Goal: Task Accomplishment & Management: Complete application form

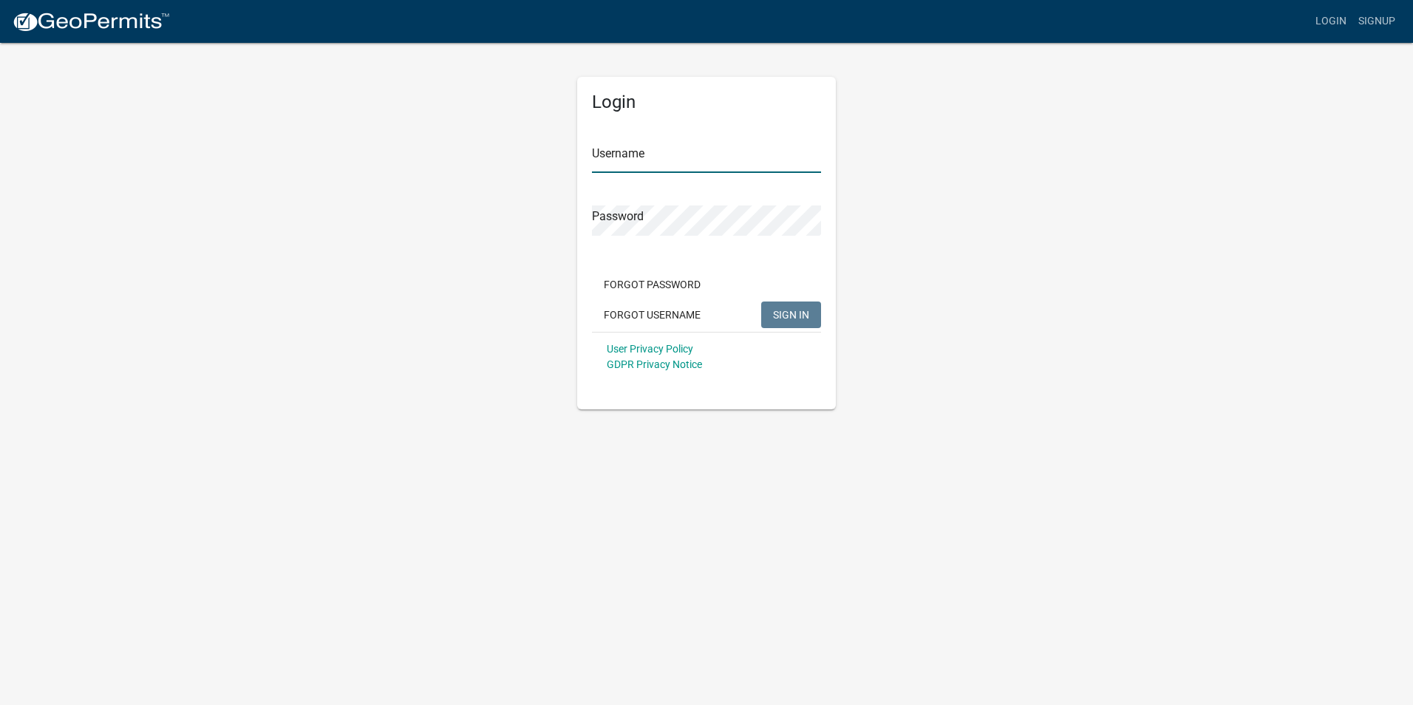
click at [653, 158] on input "Username" at bounding box center [706, 158] width 229 height 30
click at [781, 320] on span "SIGN IN" at bounding box center [791, 314] width 36 height 12
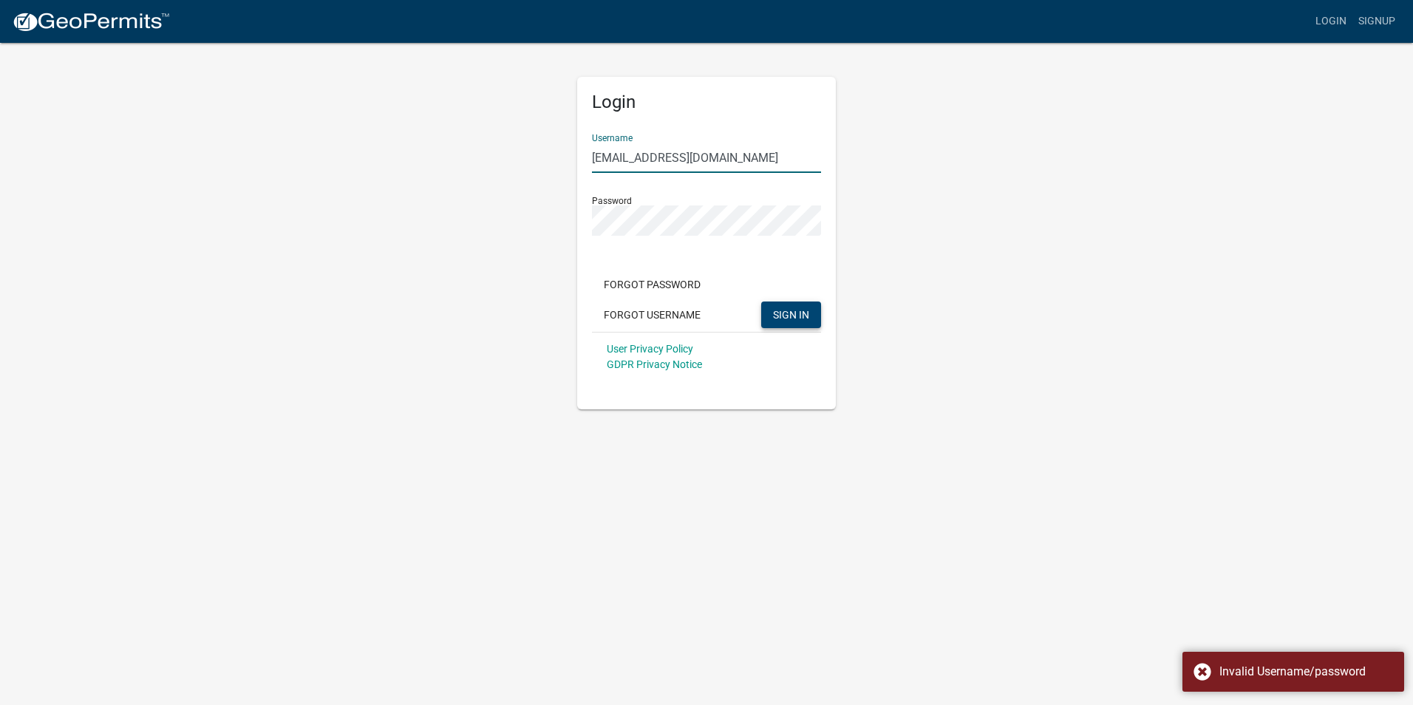
drag, startPoint x: 775, startPoint y: 158, endPoint x: 650, endPoint y: 166, distance: 125.1
click at [650, 166] on input "[EMAIL_ADDRESS][DOMAIN_NAME]" at bounding box center [706, 158] width 229 height 30
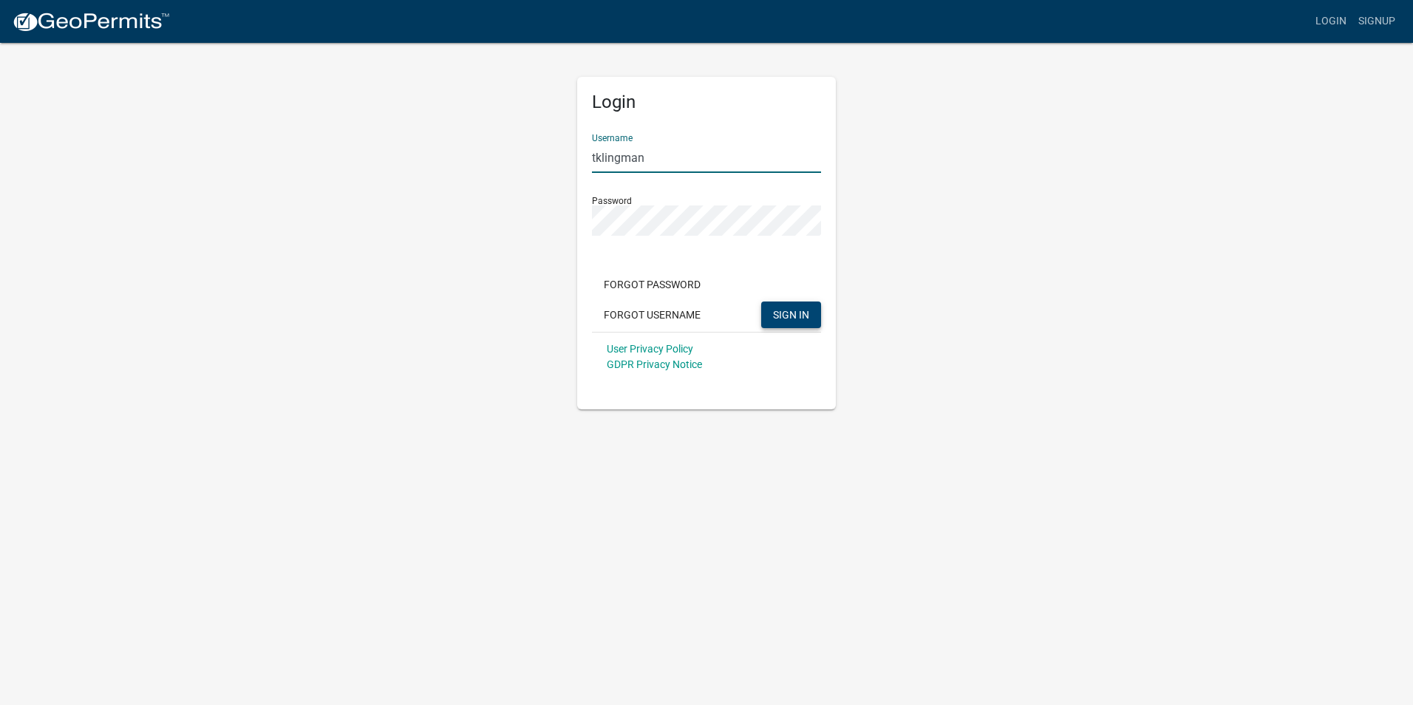
type input "tklingman"
click at [805, 314] on span "SIGN IN" at bounding box center [791, 314] width 36 height 12
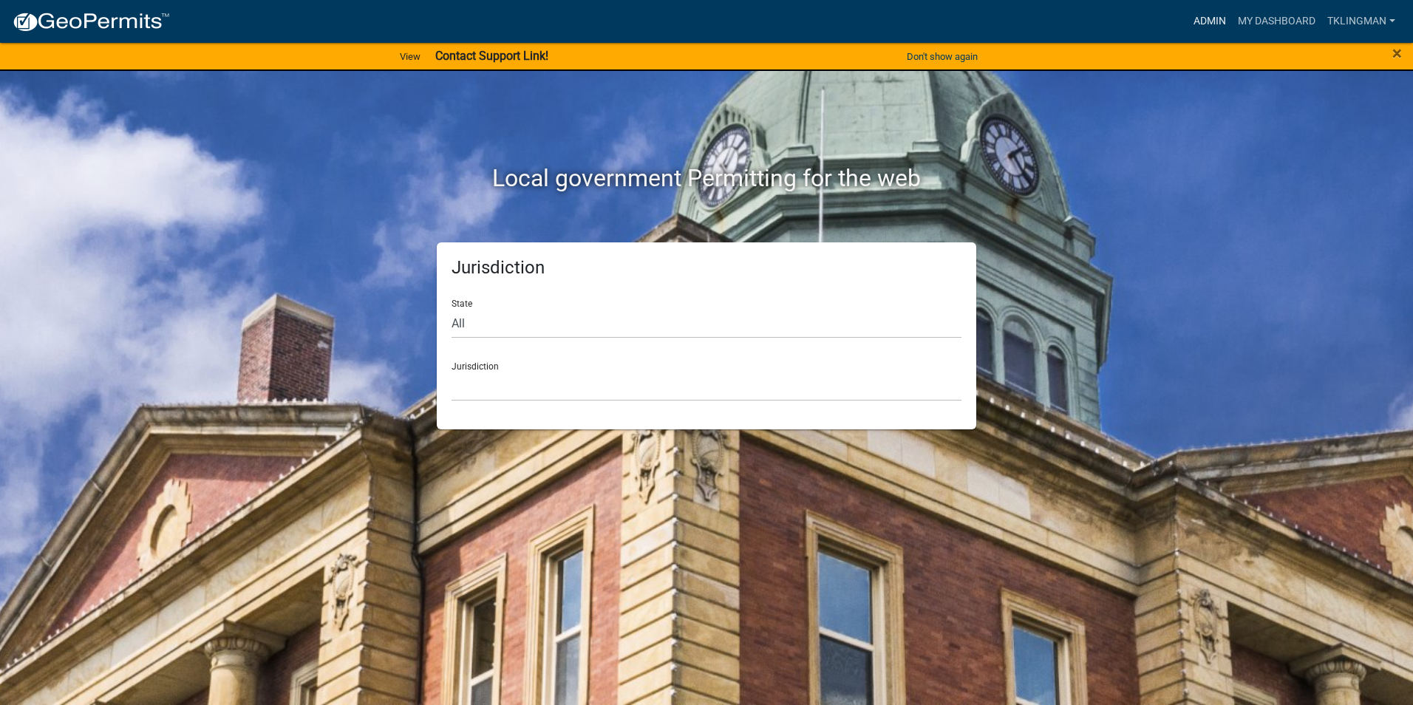
drag, startPoint x: 1212, startPoint y: 23, endPoint x: 1195, endPoint y: 23, distance: 17.0
click at [1212, 23] on link "Admin" at bounding box center [1210, 21] width 44 height 28
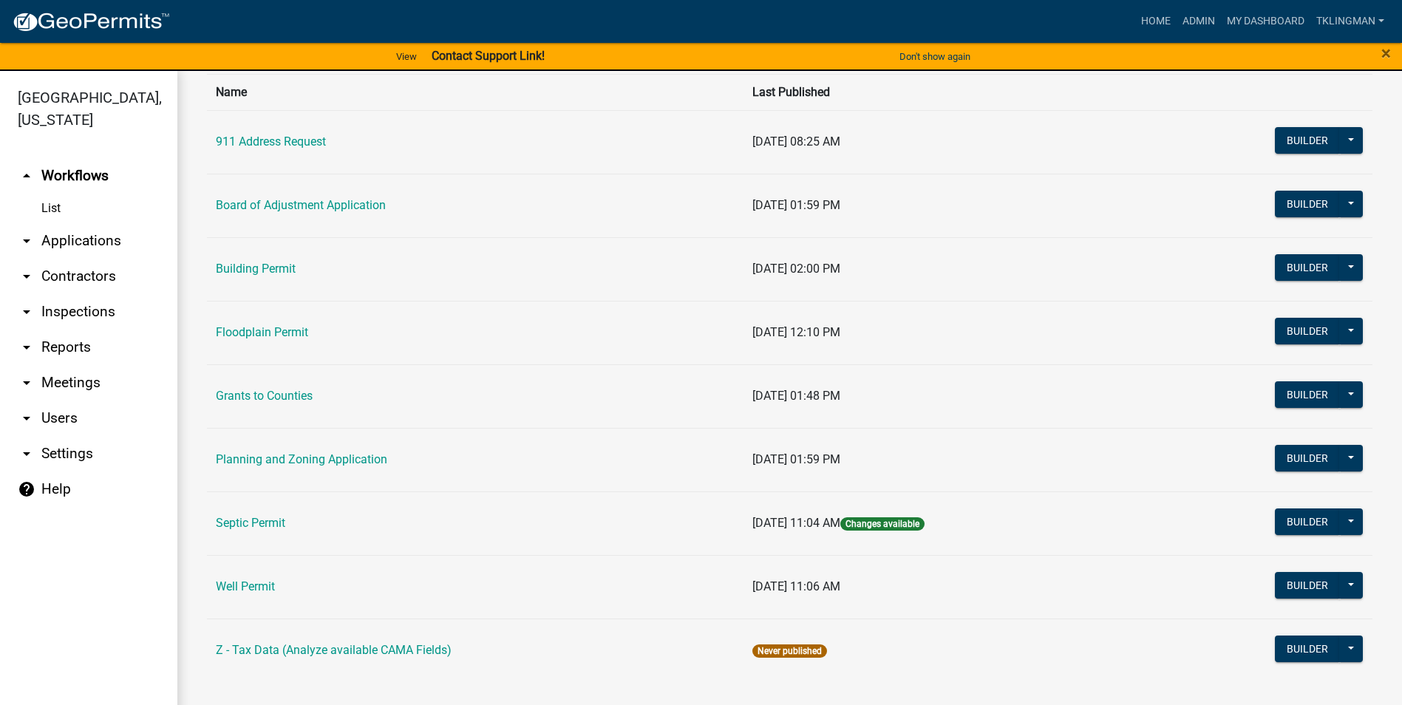
scroll to position [111, 0]
click at [276, 526] on link "Septic Permit" at bounding box center [250, 522] width 69 height 14
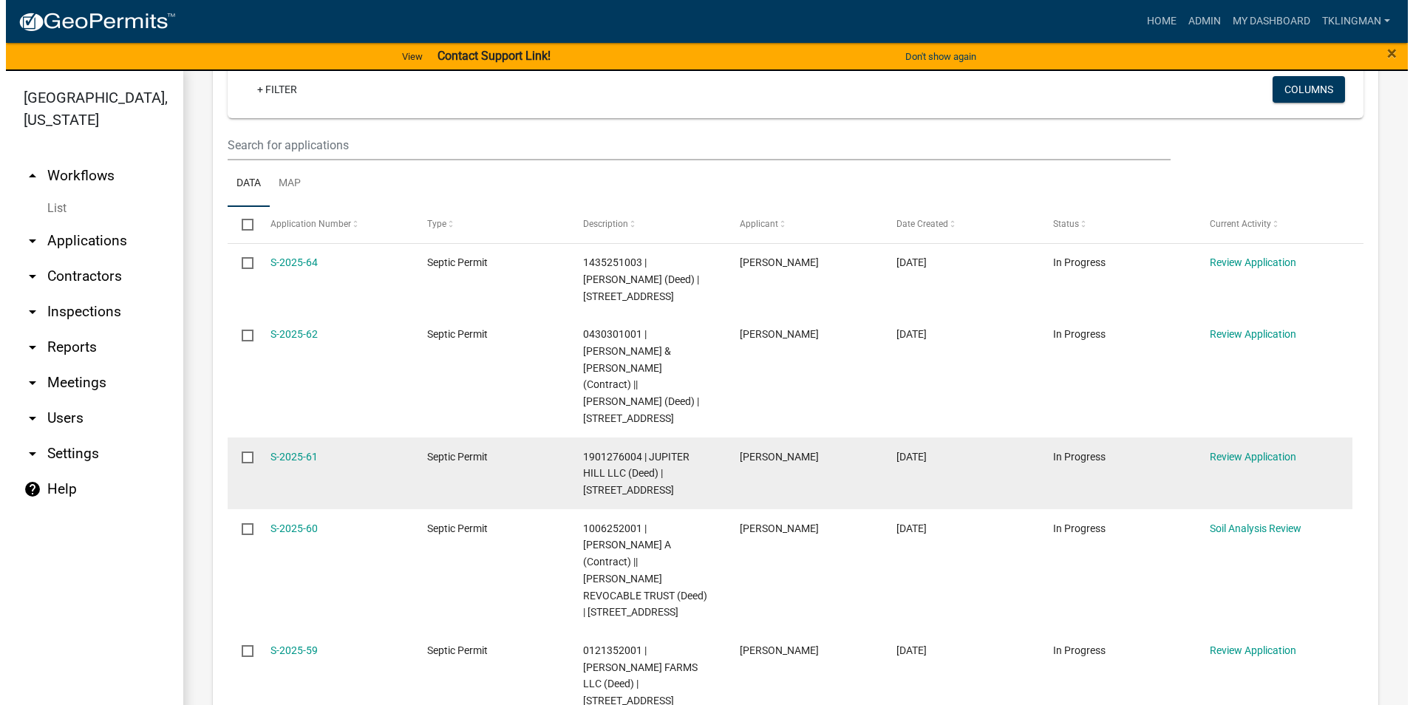
scroll to position [296, 0]
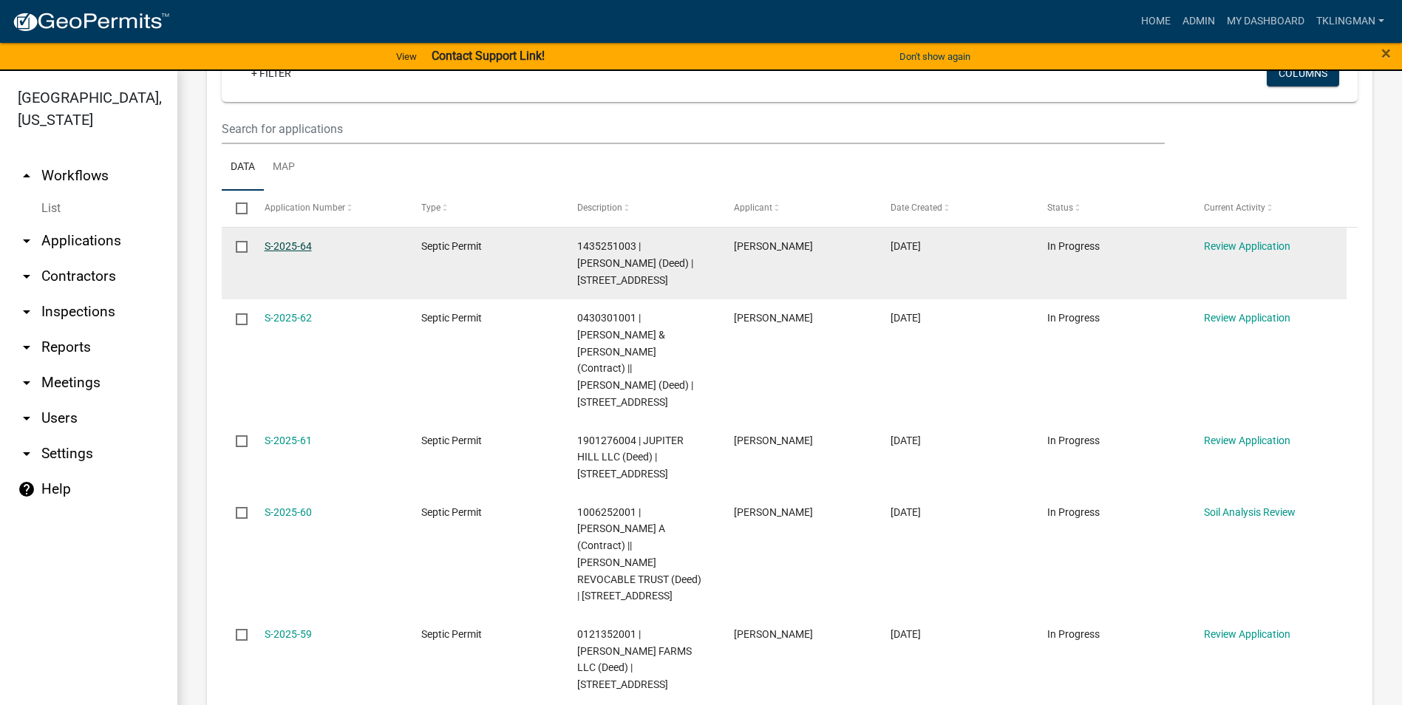
click at [302, 244] on link "S-2025-64" at bounding box center [288, 246] width 47 height 12
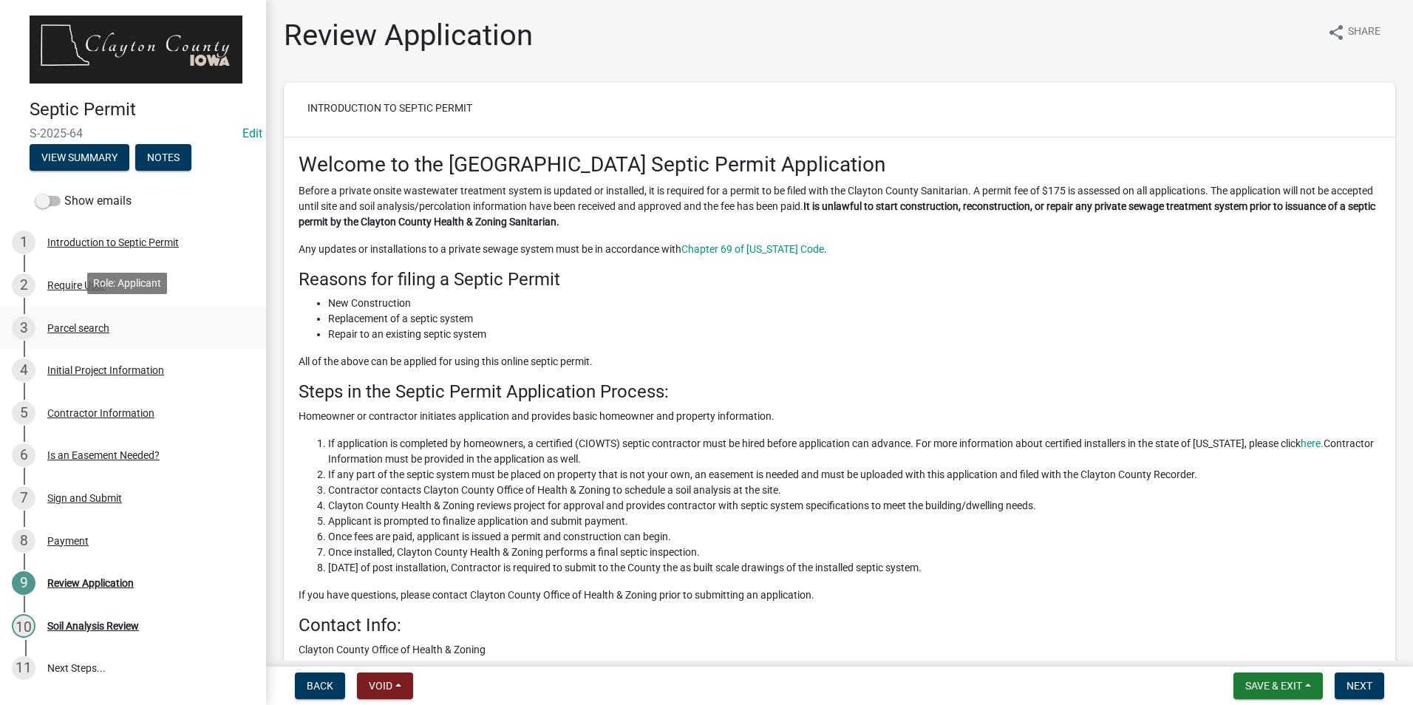
click at [79, 327] on div "Parcel search" at bounding box center [78, 328] width 62 height 10
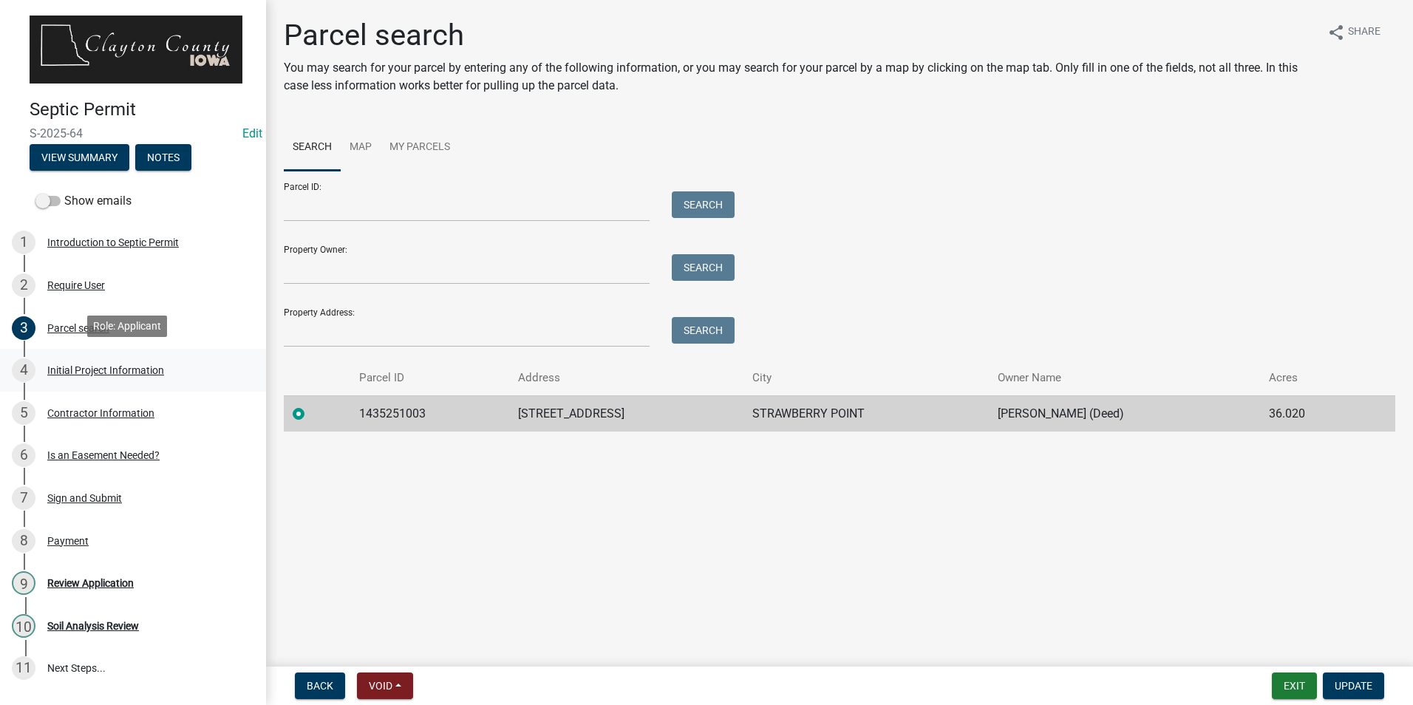
click at [103, 367] on div "Initial Project Information" at bounding box center [105, 370] width 117 height 10
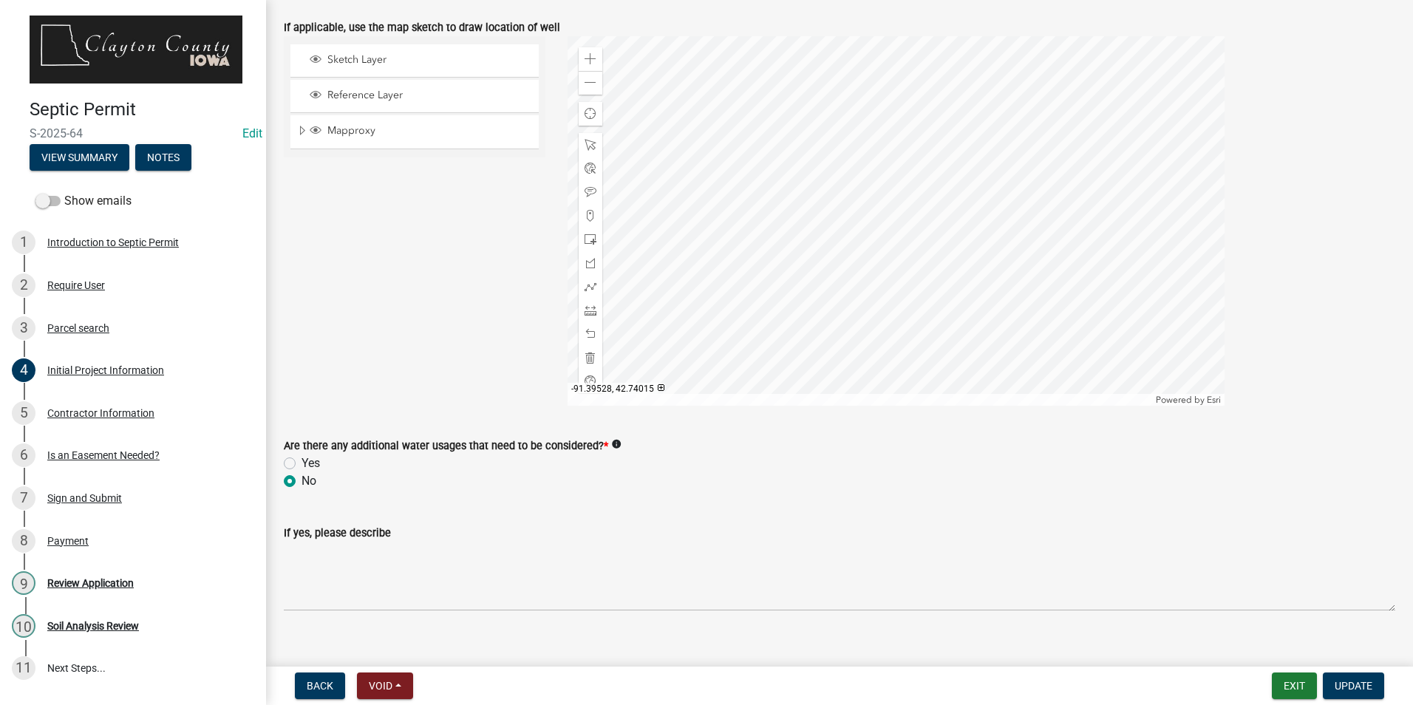
scroll to position [2497, 0]
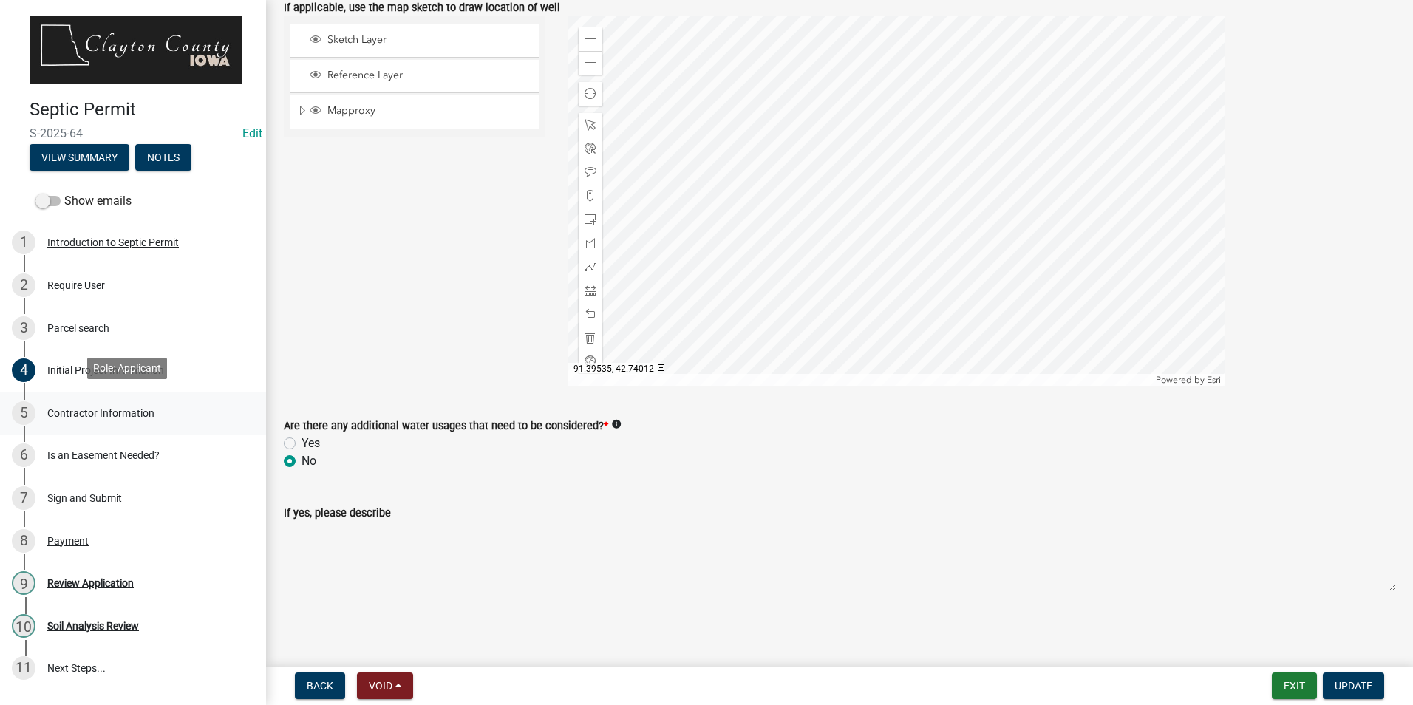
click at [129, 408] on div "Contractor Information" at bounding box center [100, 413] width 107 height 10
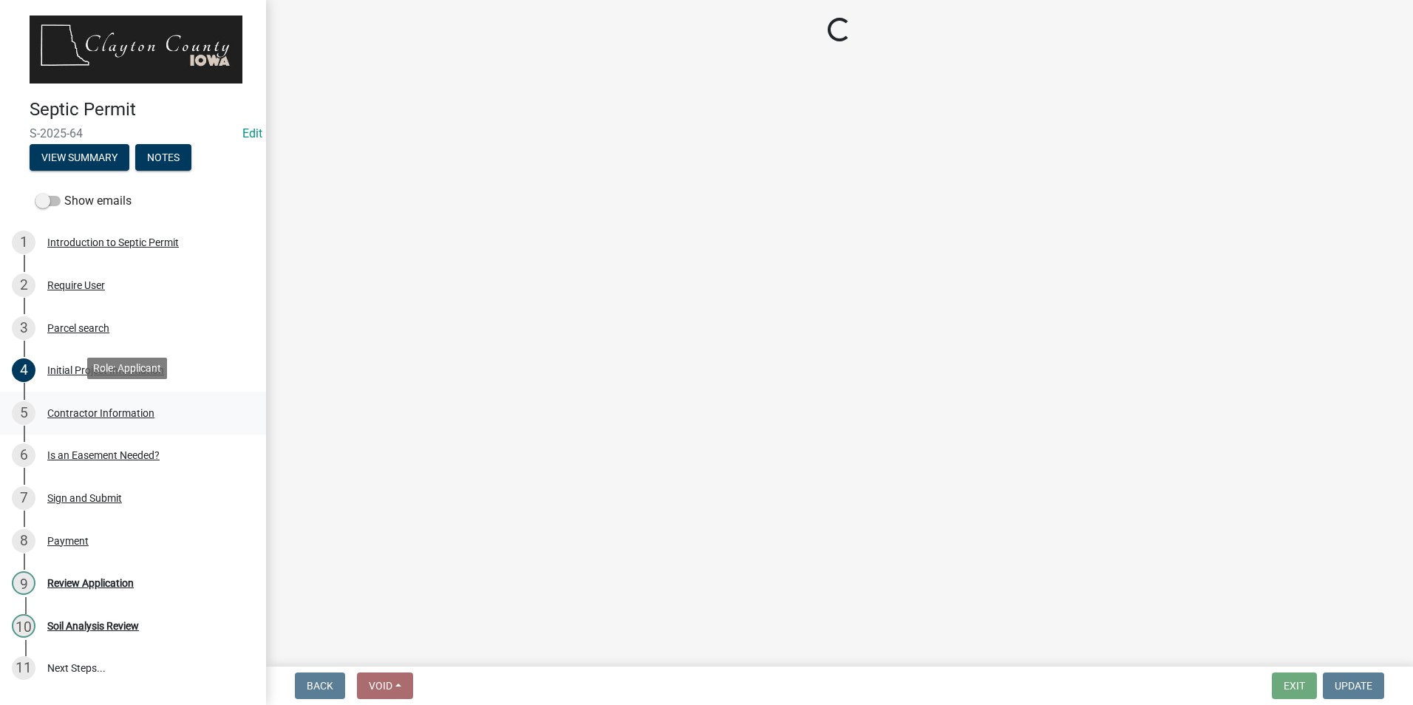
select select "2cf2dcb7-0341-4a96-a8ef-6f547099ff92"
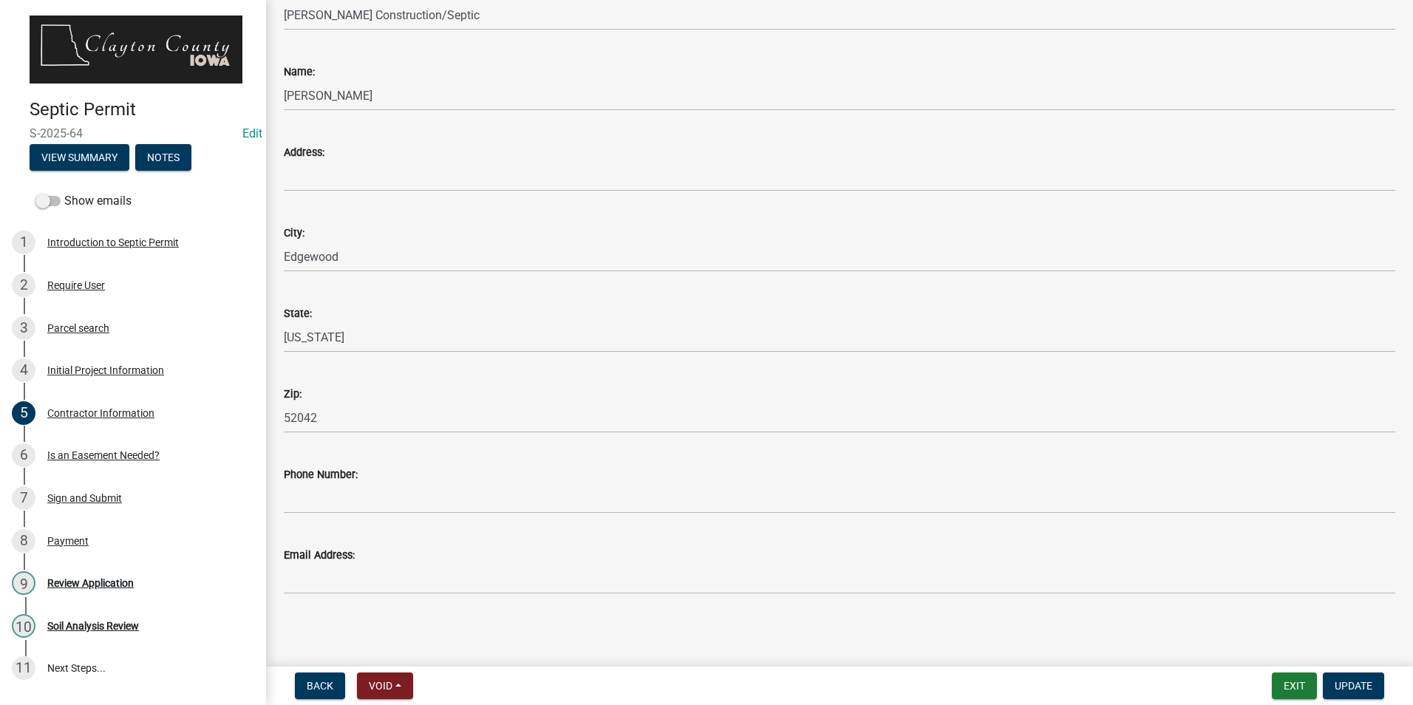
scroll to position [334, 0]
click at [70, 578] on div "Review Application" at bounding box center [90, 583] width 86 height 10
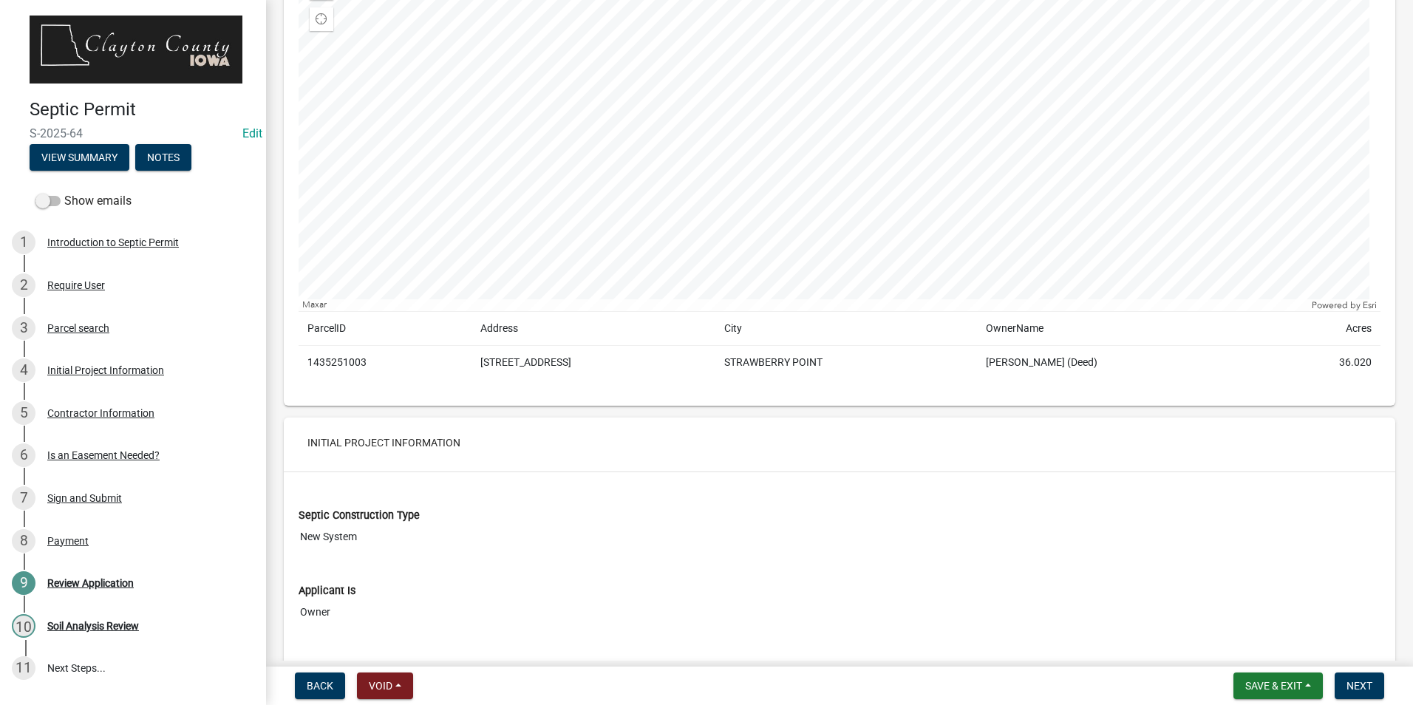
scroll to position [1109, 0]
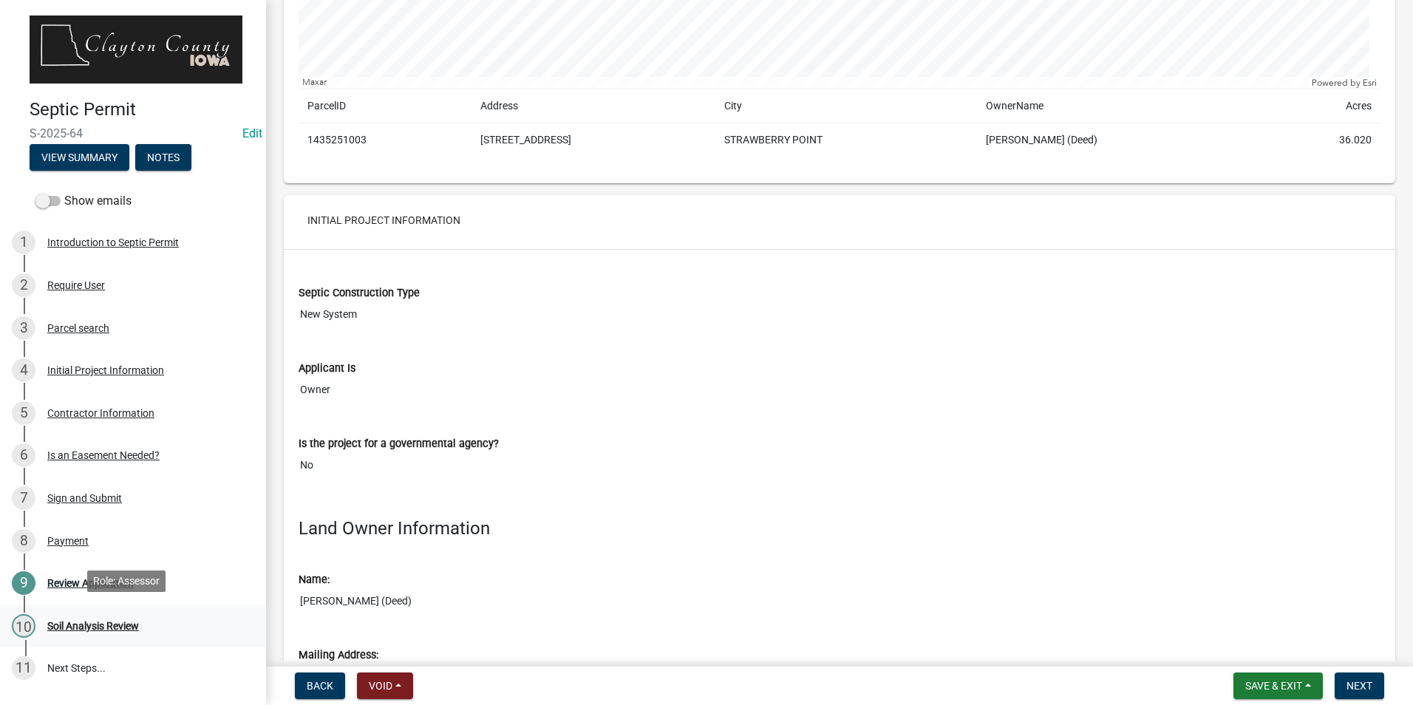
click at [106, 625] on div "Soil Analysis Review" at bounding box center [93, 626] width 92 height 10
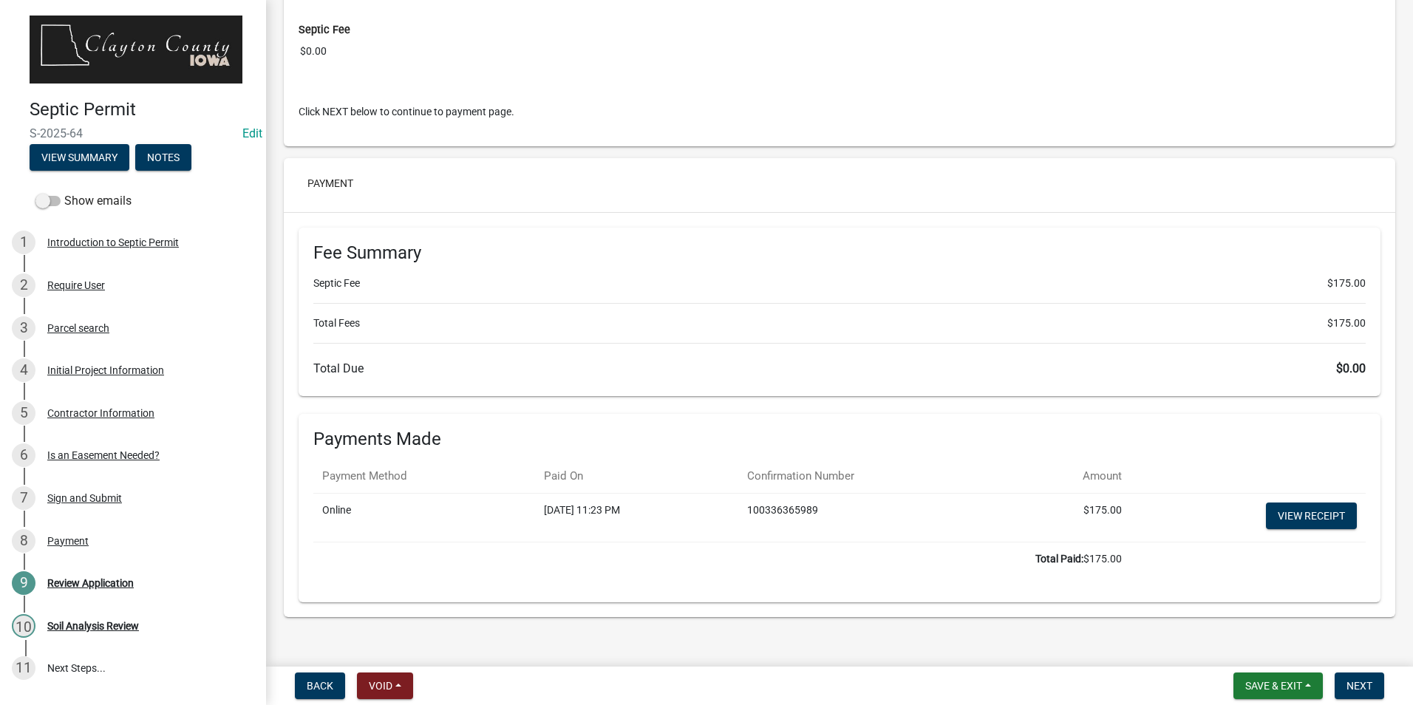
scroll to position [5697, 0]
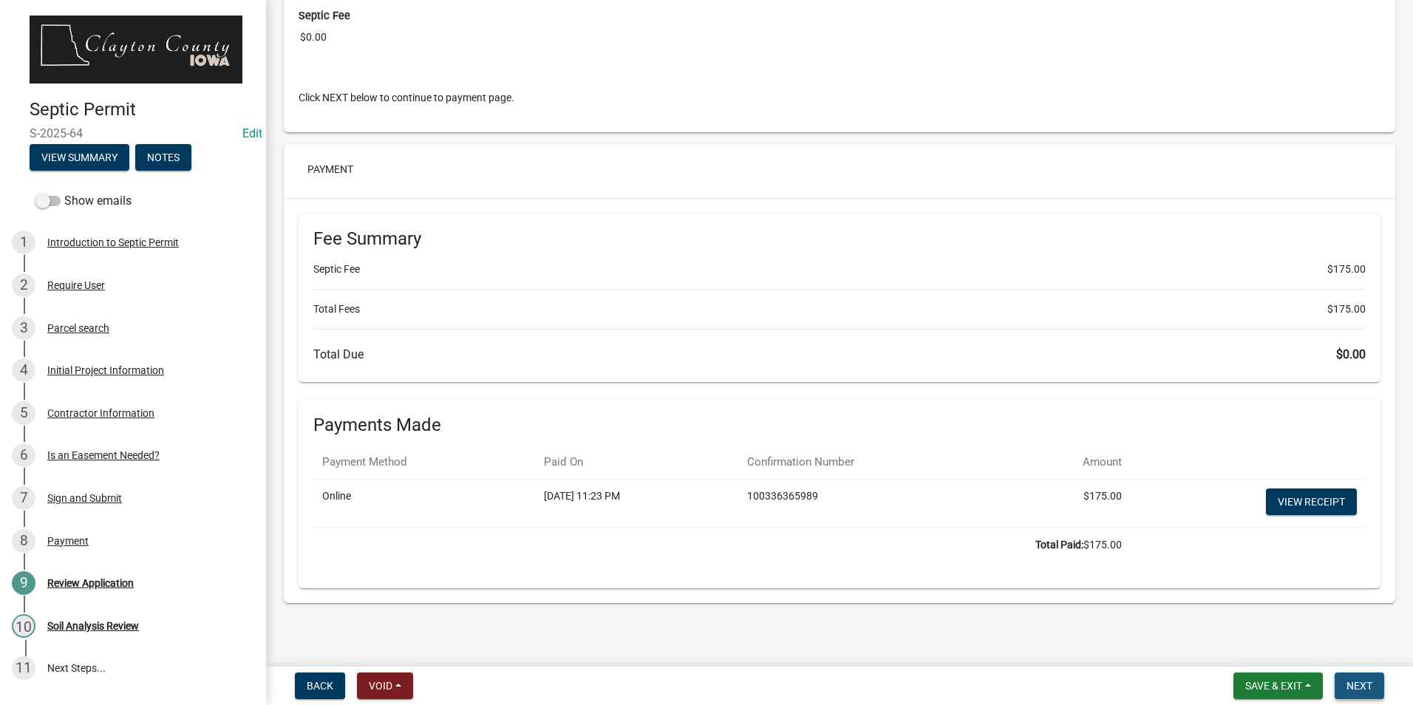
click at [1353, 682] on span "Next" at bounding box center [1360, 686] width 26 height 12
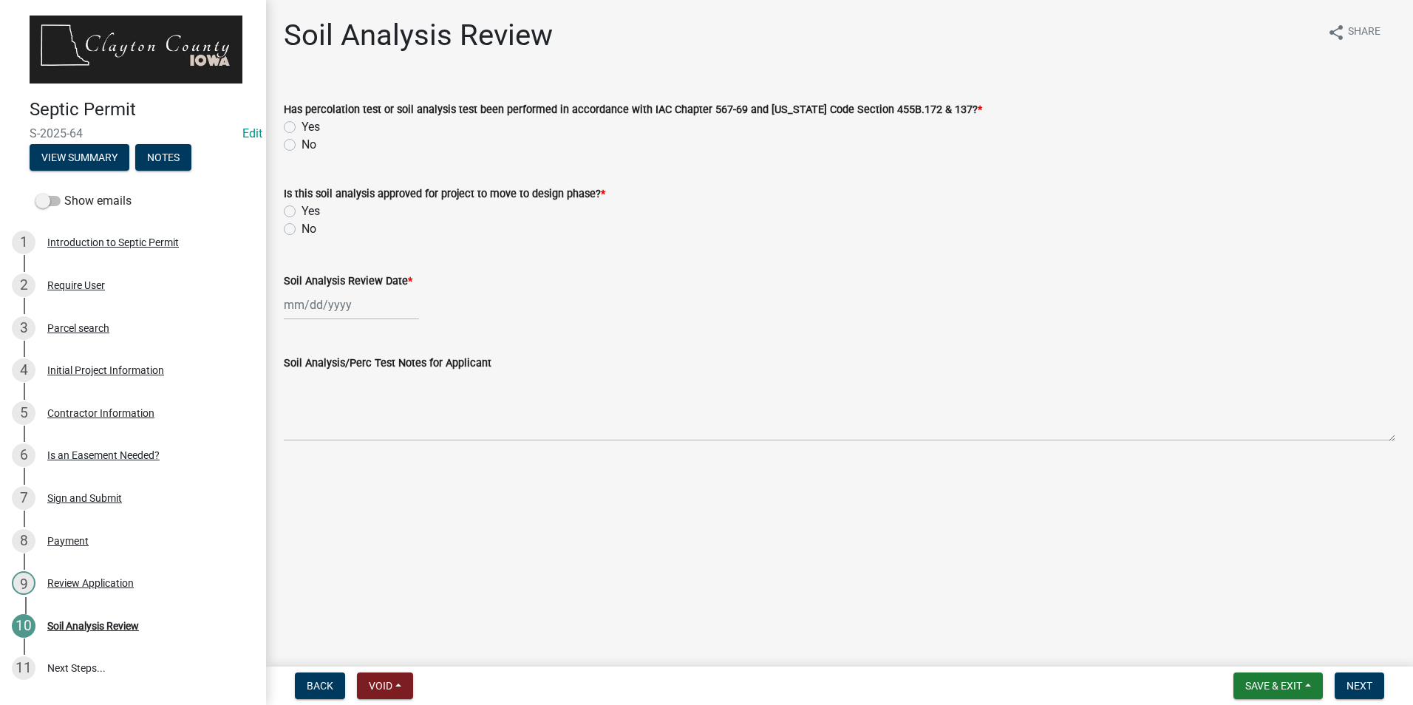
click at [302, 125] on label "Yes" at bounding box center [311, 127] width 18 height 18
click at [302, 125] on input "Yes" at bounding box center [307, 123] width 10 height 10
radio input "true"
click at [302, 211] on label "Yes" at bounding box center [311, 212] width 18 height 18
click at [302, 211] on input "Yes" at bounding box center [307, 208] width 10 height 10
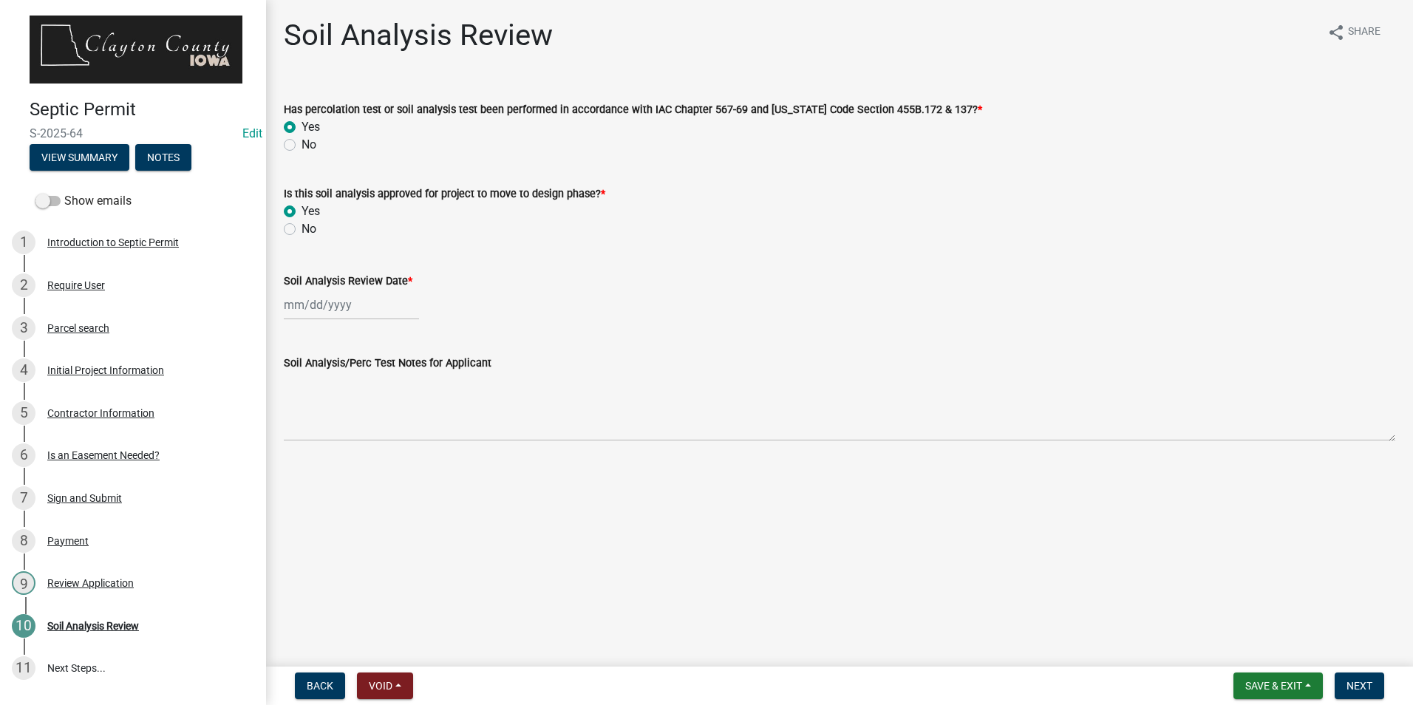
radio input "true"
click at [353, 298] on div at bounding box center [351, 305] width 135 height 30
select select "9"
select select "2025"
click at [339, 429] on div "17" at bounding box center [346, 431] width 24 height 24
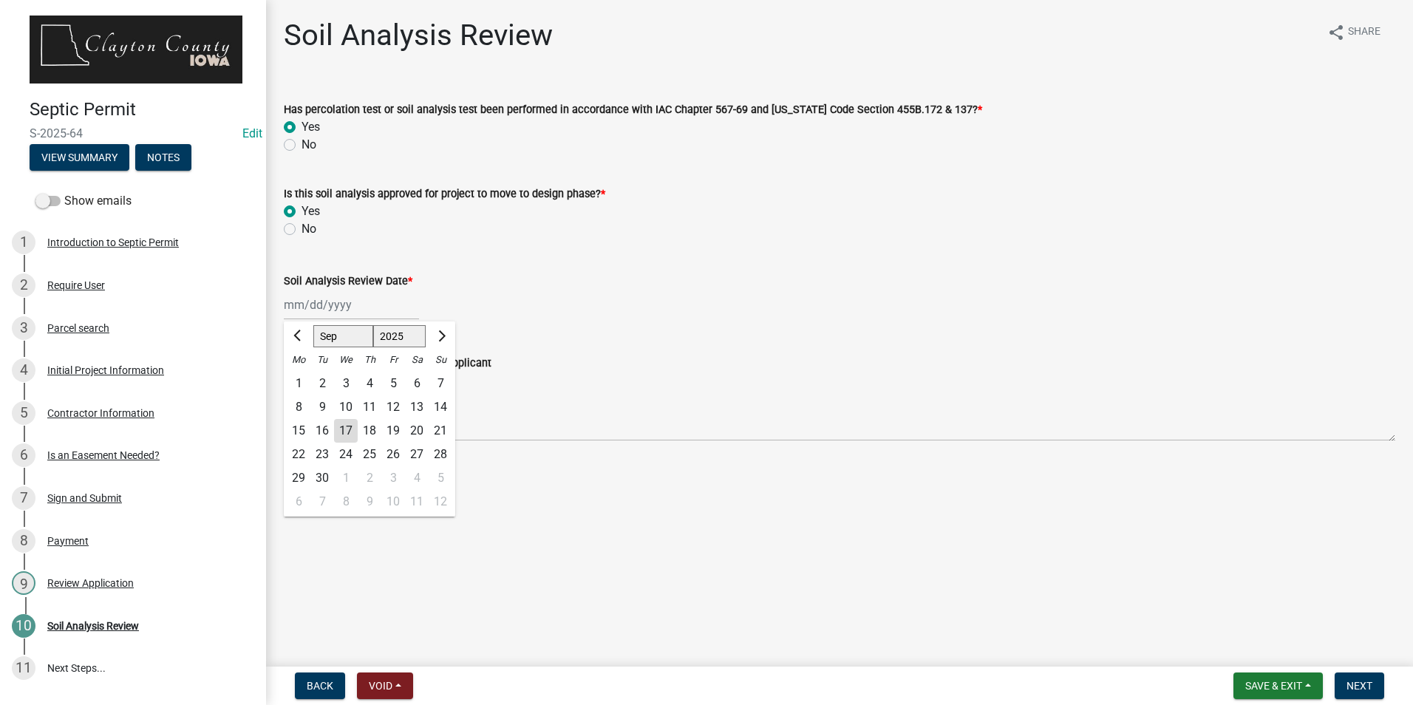
type input "[DATE]"
click at [1345, 680] on button "Next" at bounding box center [1360, 686] width 50 height 27
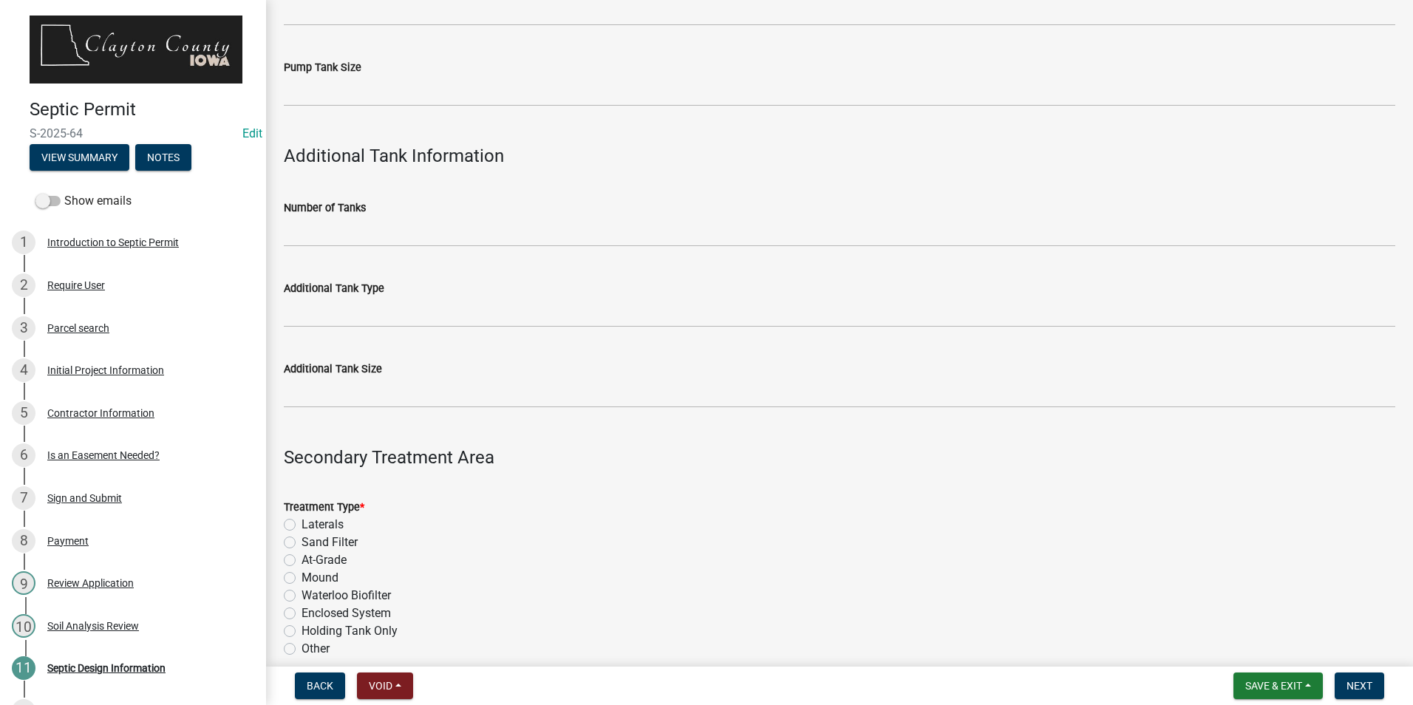
scroll to position [1330, 0]
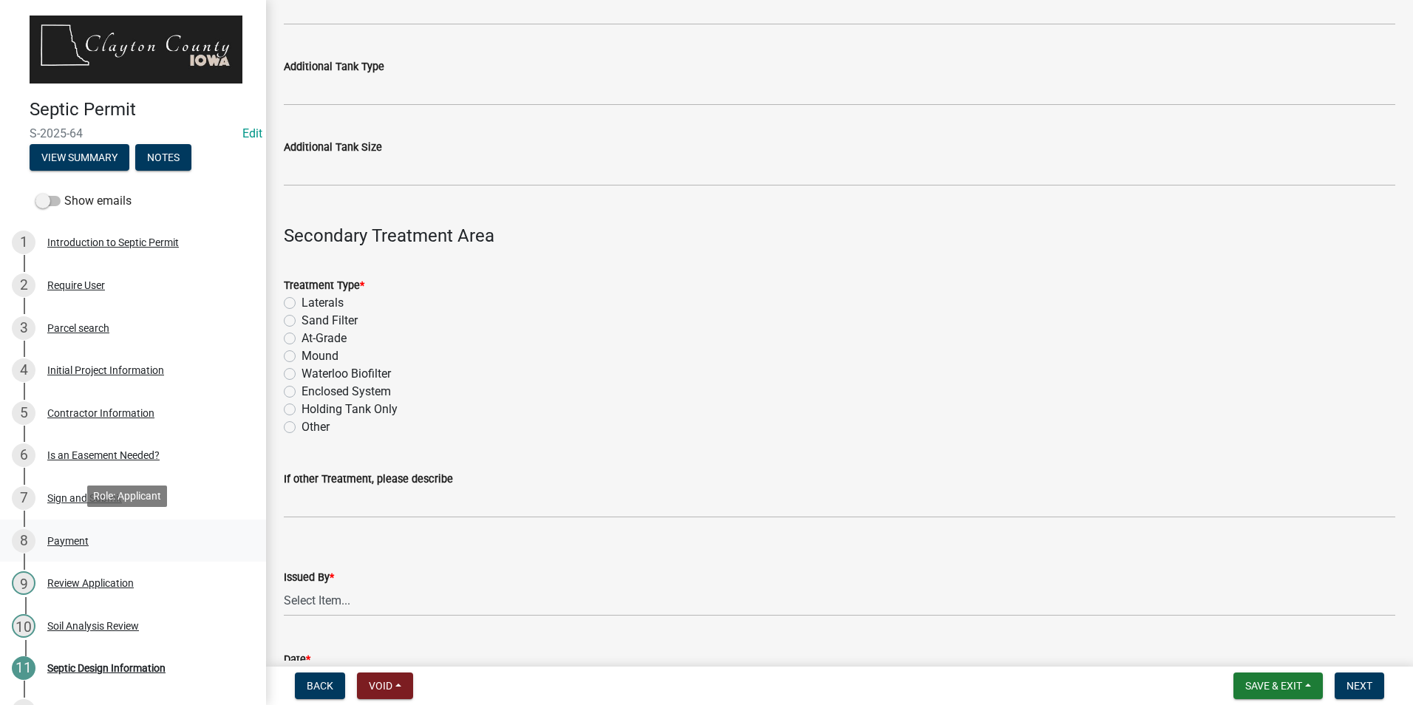
drag, startPoint x: 64, startPoint y: 533, endPoint x: 58, endPoint y: 516, distance: 18.3
click at [64, 536] on div "Payment" at bounding box center [67, 541] width 41 height 10
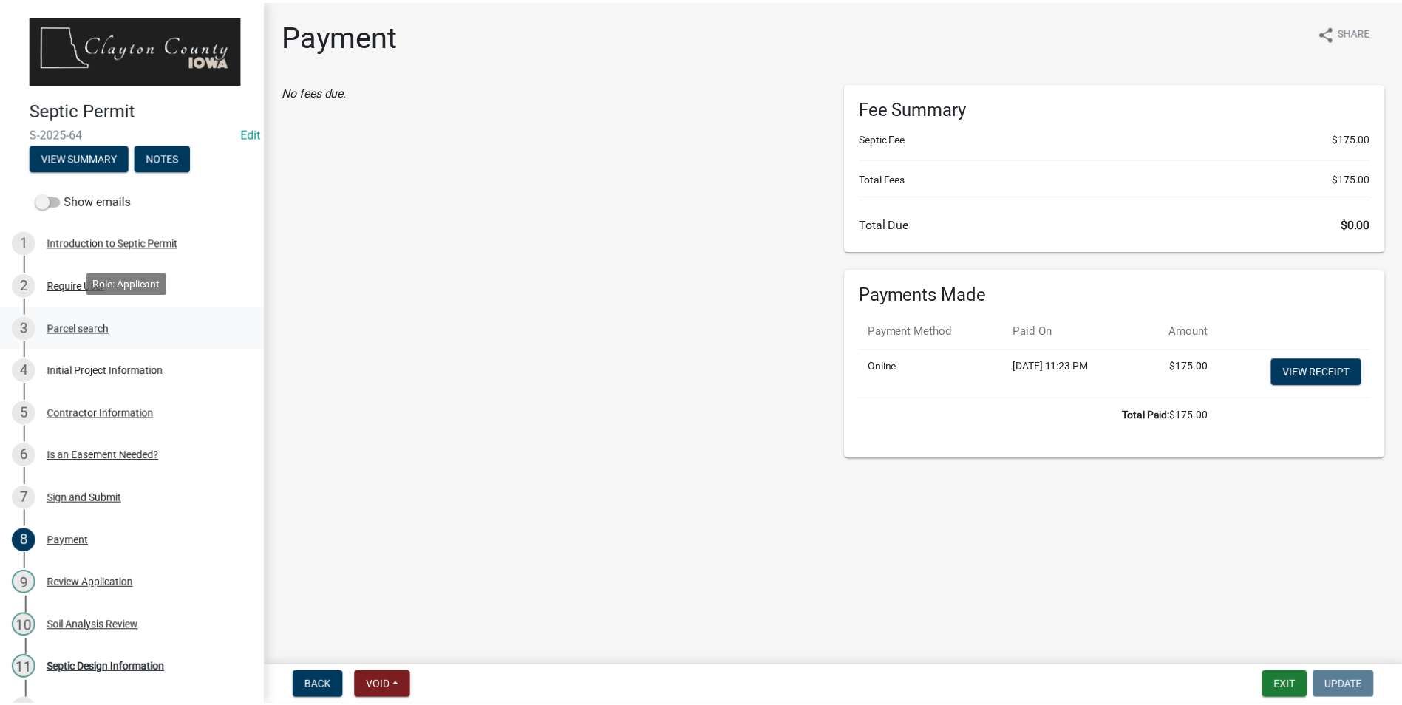
scroll to position [148, 0]
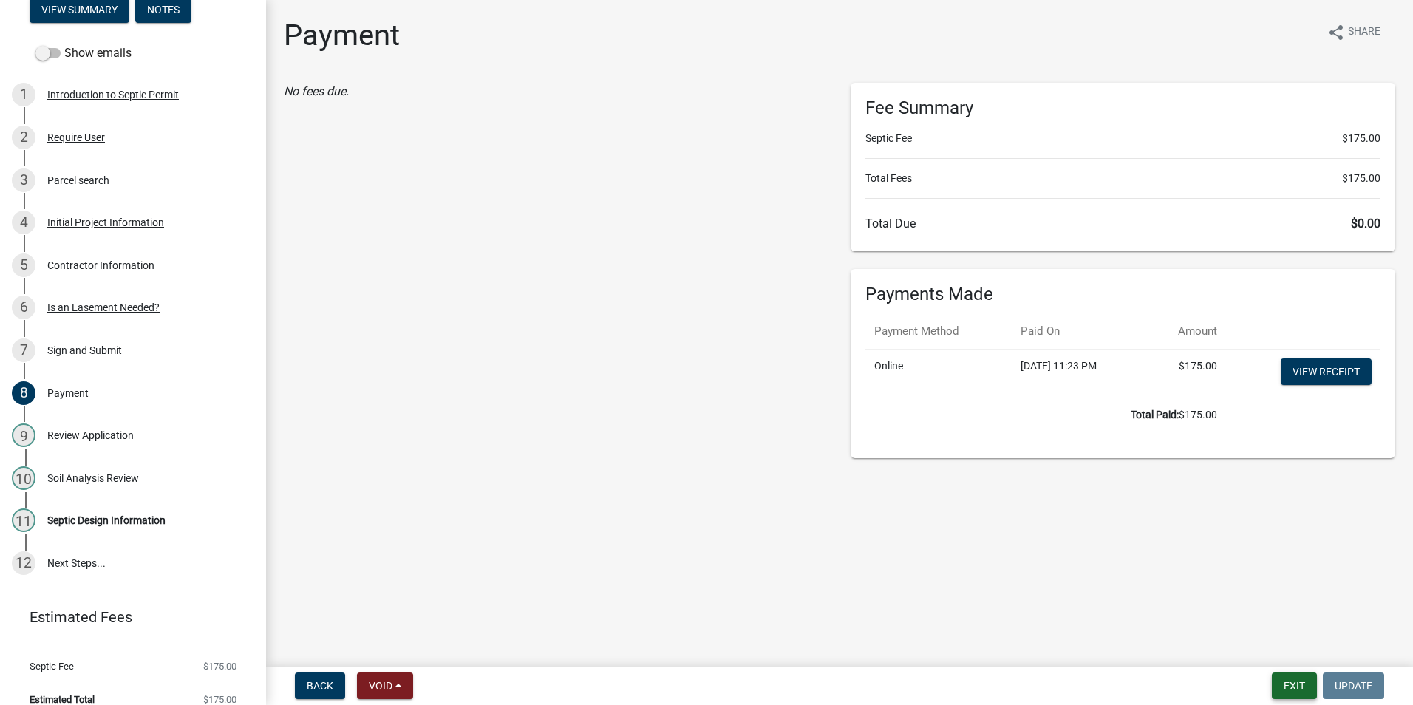
click at [1296, 688] on button "Exit" at bounding box center [1294, 686] width 45 height 27
